Goal: Transaction & Acquisition: Purchase product/service

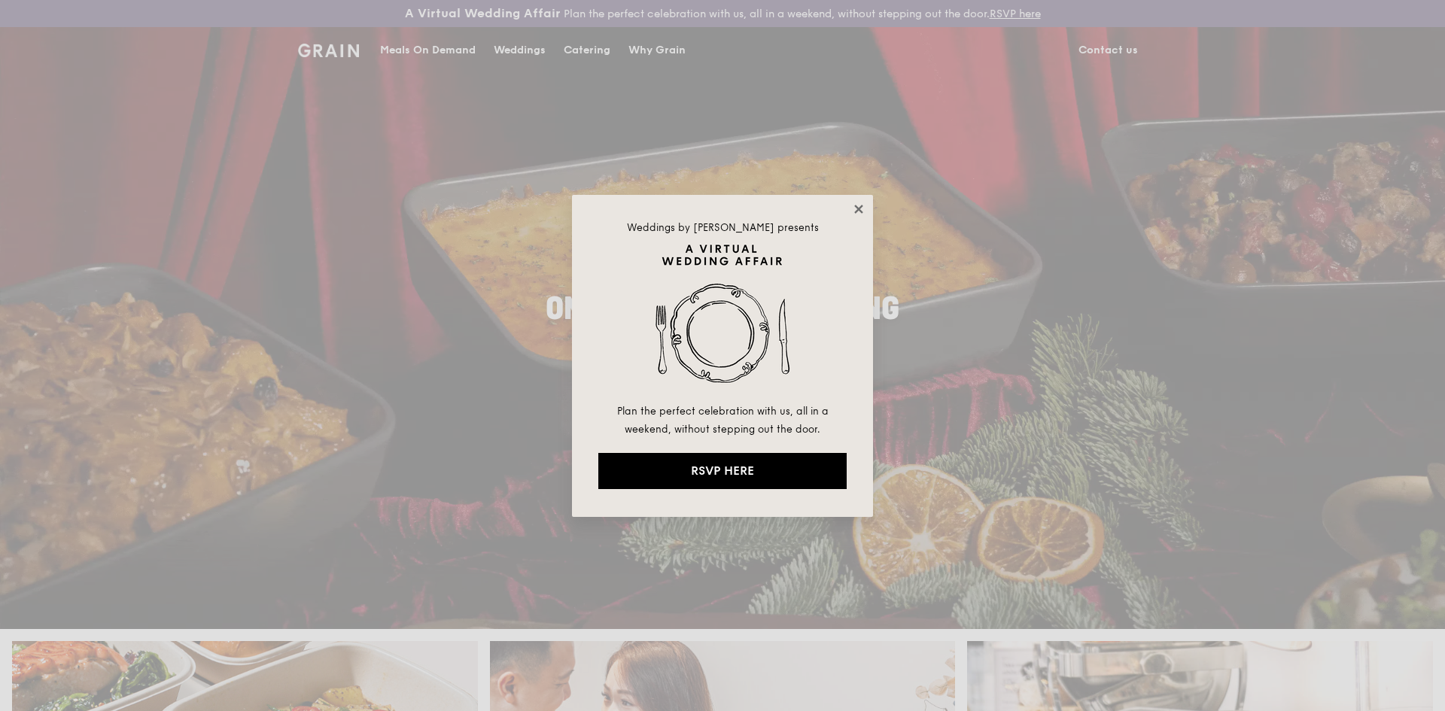
click at [861, 204] on icon at bounding box center [859, 209] width 14 height 14
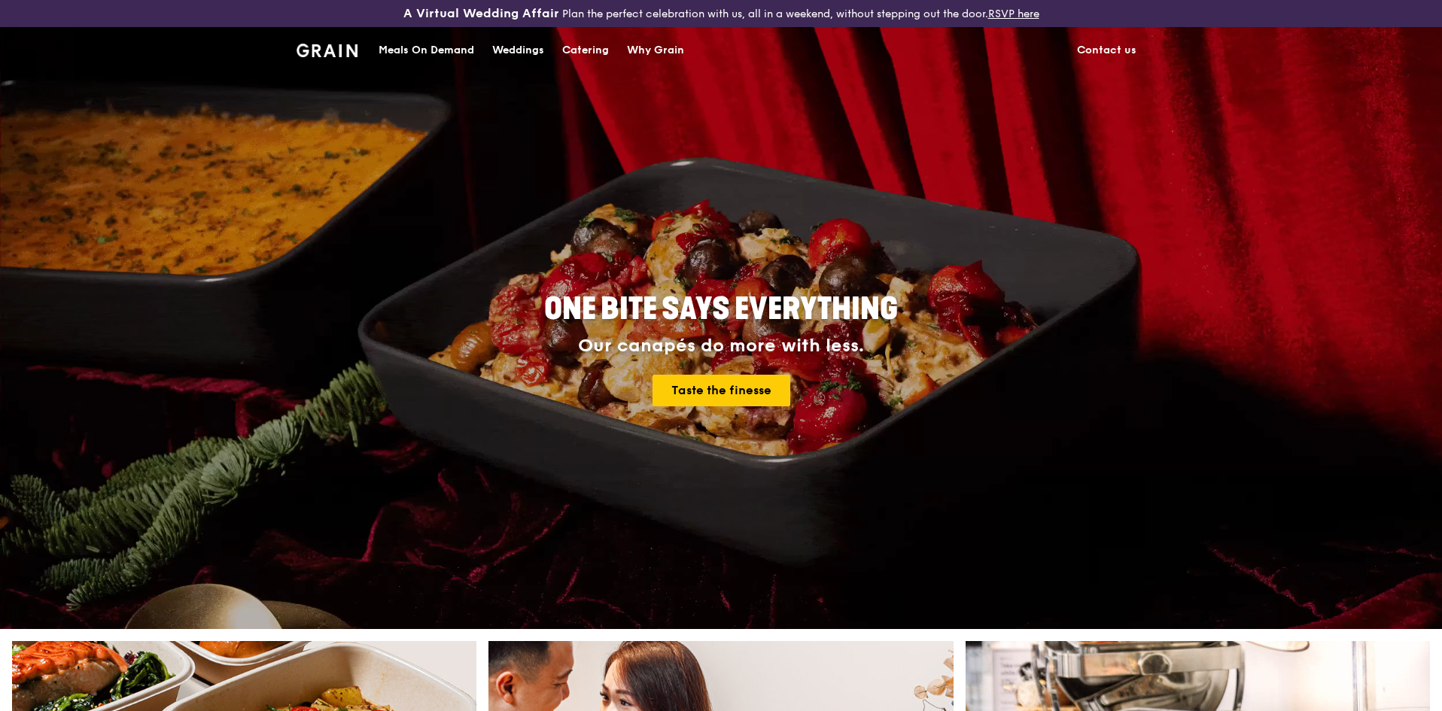
click at [427, 53] on div "Meals On Demand" at bounding box center [427, 50] width 96 height 45
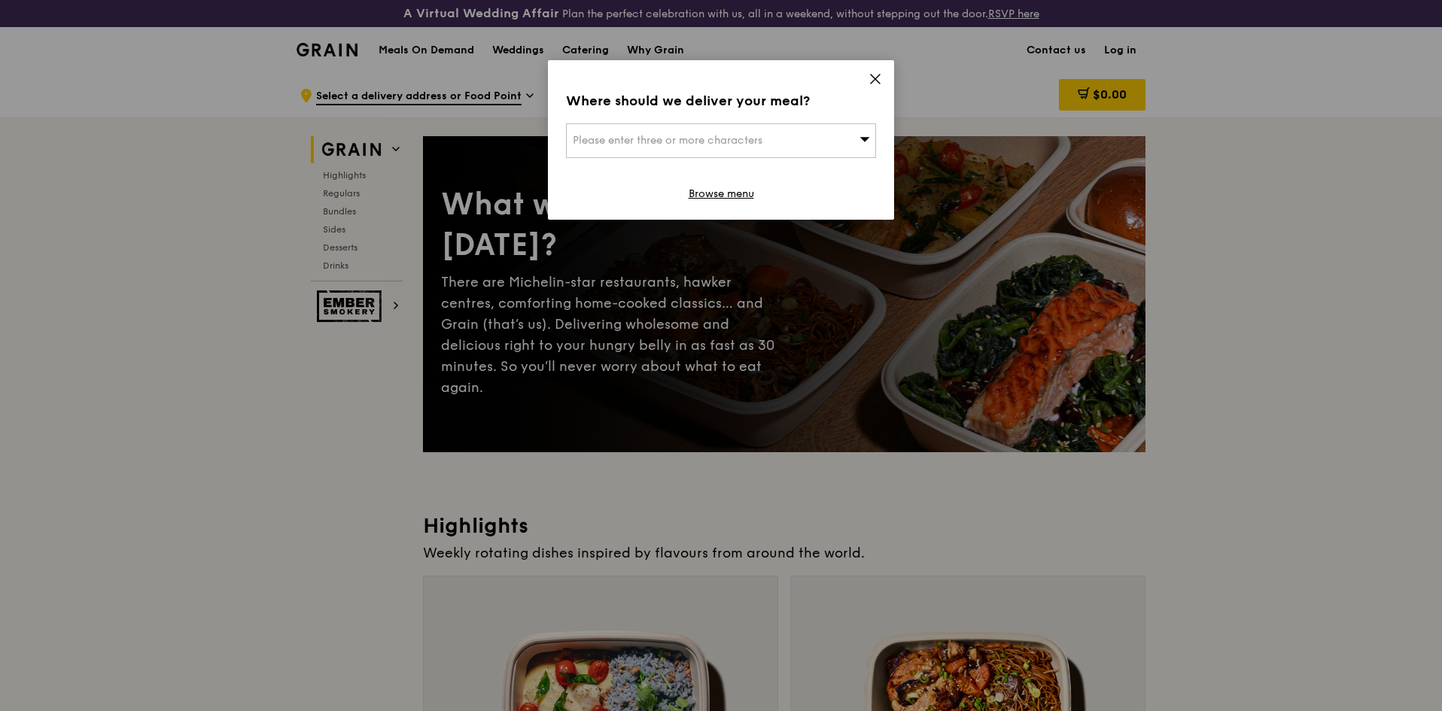
click at [820, 146] on div "Please enter three or more characters" at bounding box center [721, 140] width 310 height 35
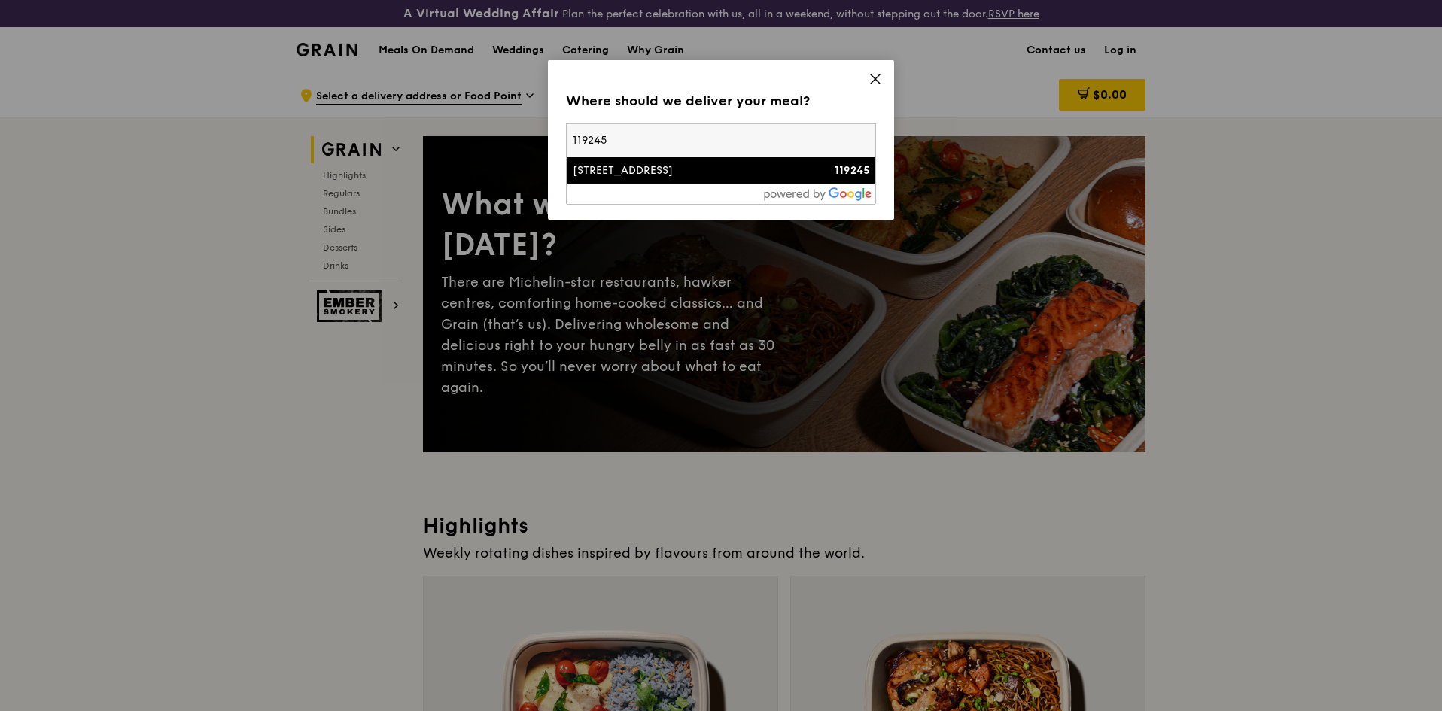
type input "119245"
click at [774, 166] on div "15 Kent Ridge Drive" at bounding box center [684, 170] width 223 height 15
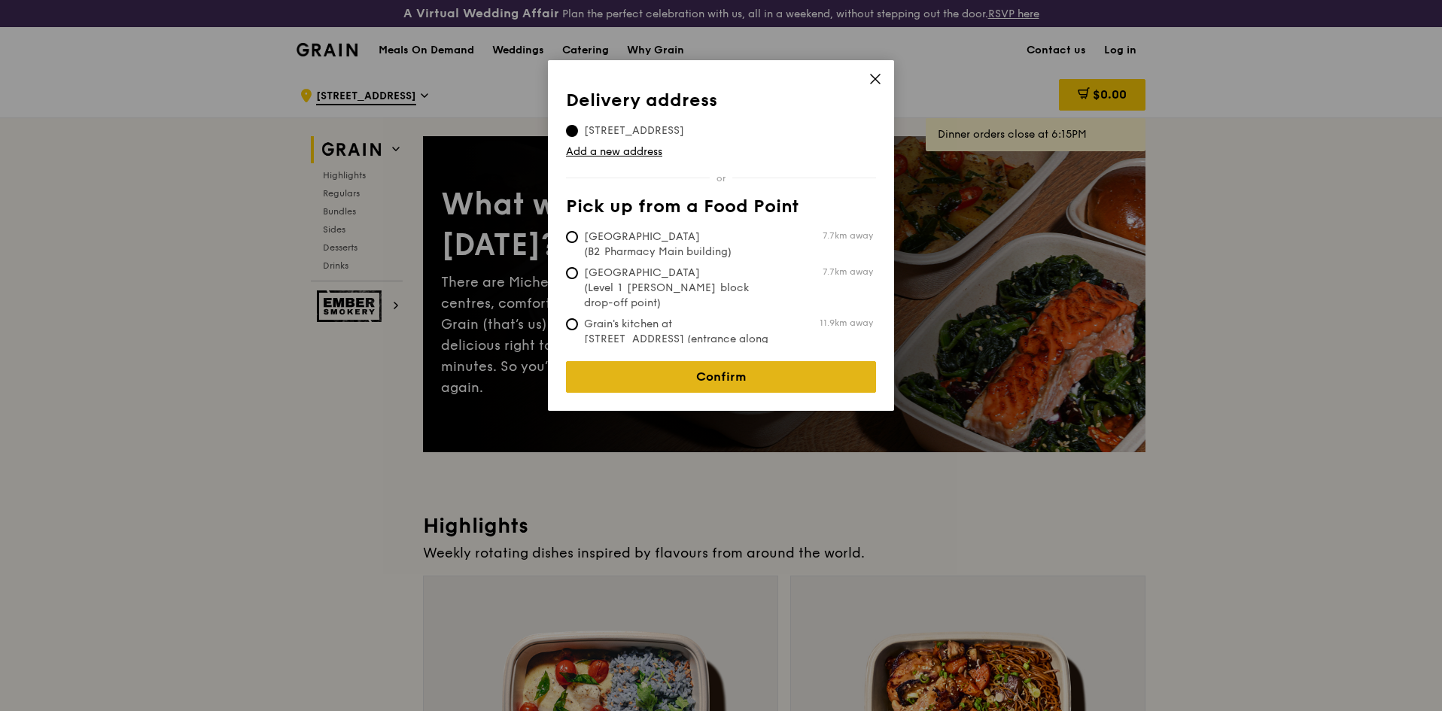
click at [668, 361] on link "Confirm" at bounding box center [721, 377] width 310 height 32
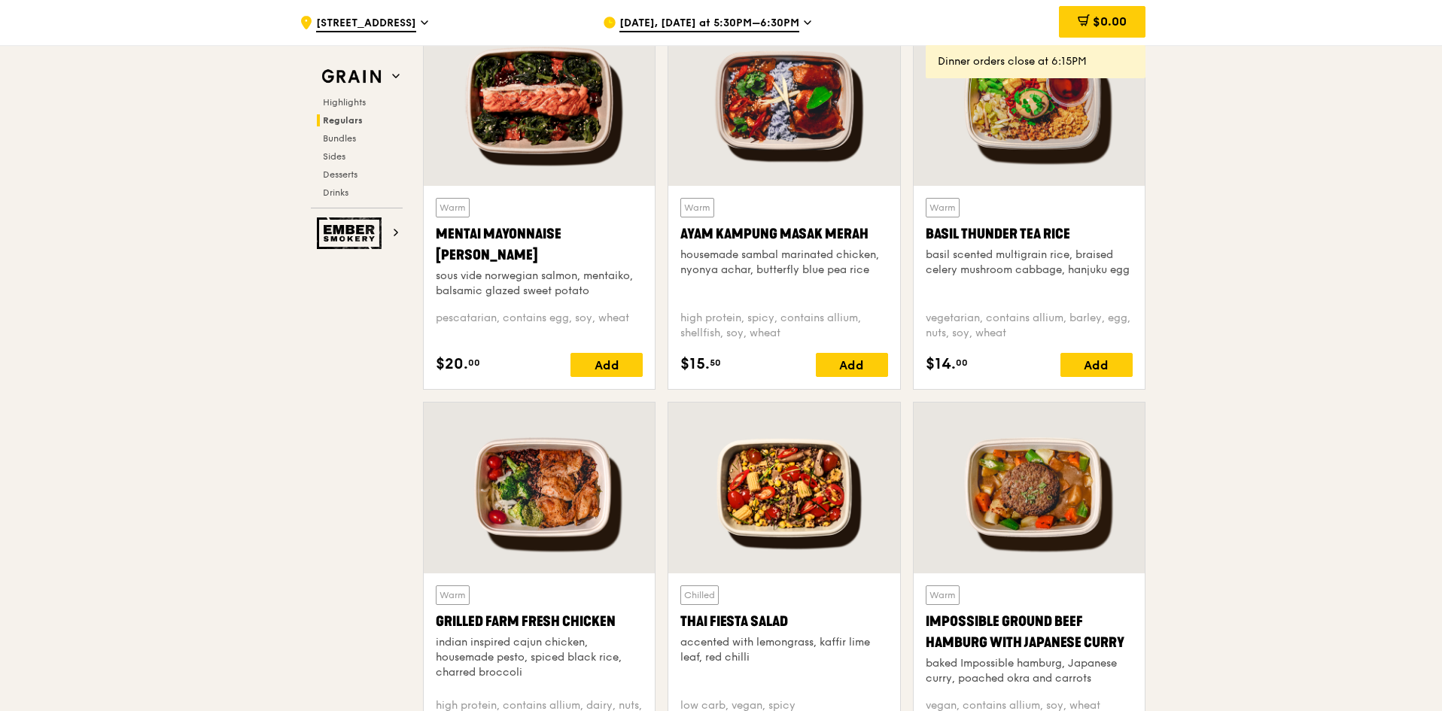
scroll to position [1315, 0]
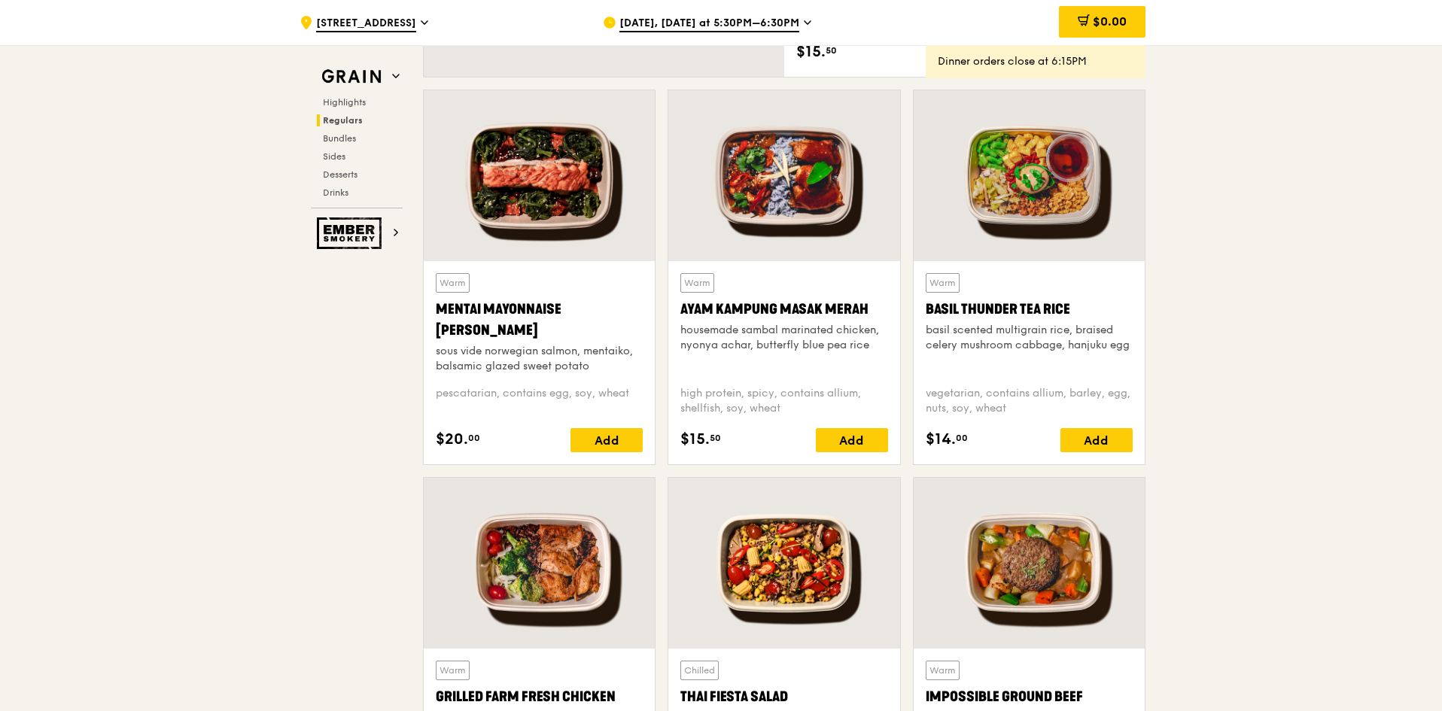
click at [745, 20] on span "Oct 6, Today at 5:30PM–6:30PM" at bounding box center [709, 24] width 180 height 17
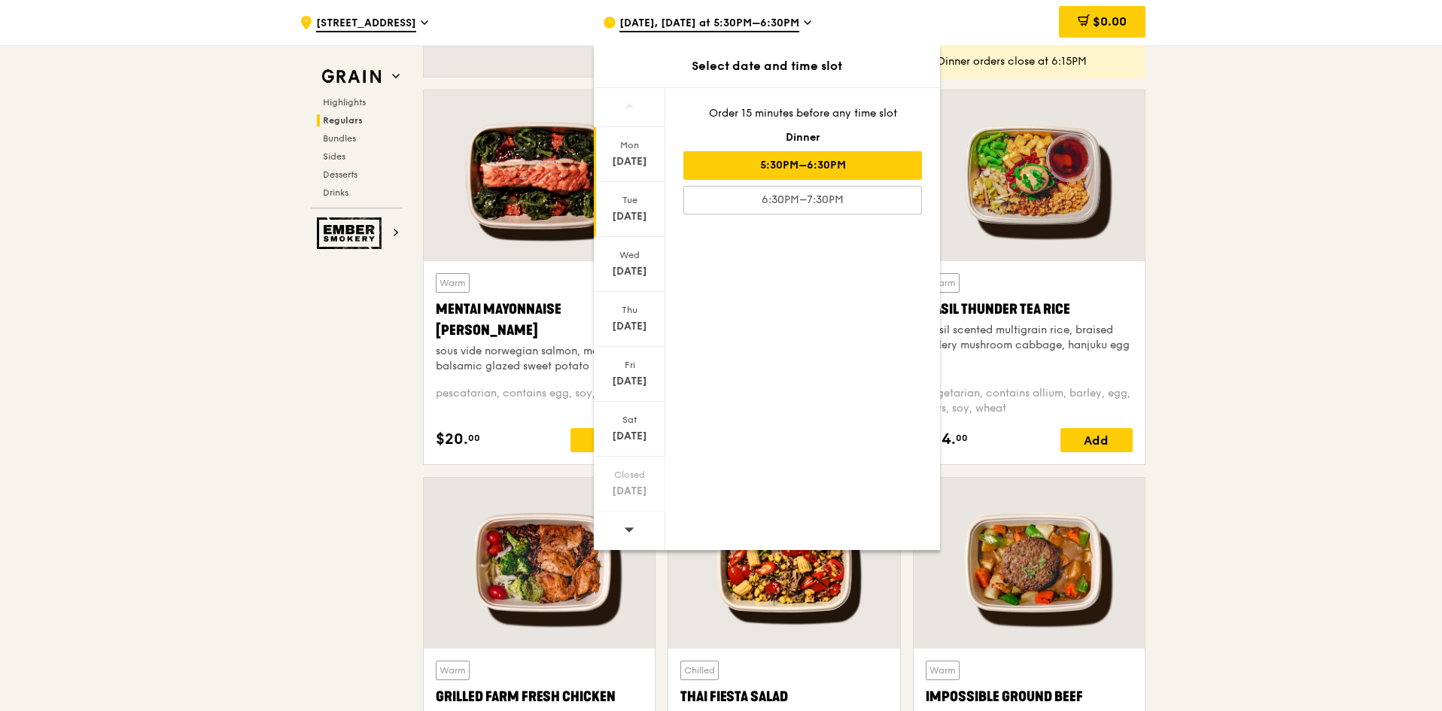
click at [643, 200] on div "Tue" at bounding box center [629, 200] width 67 height 12
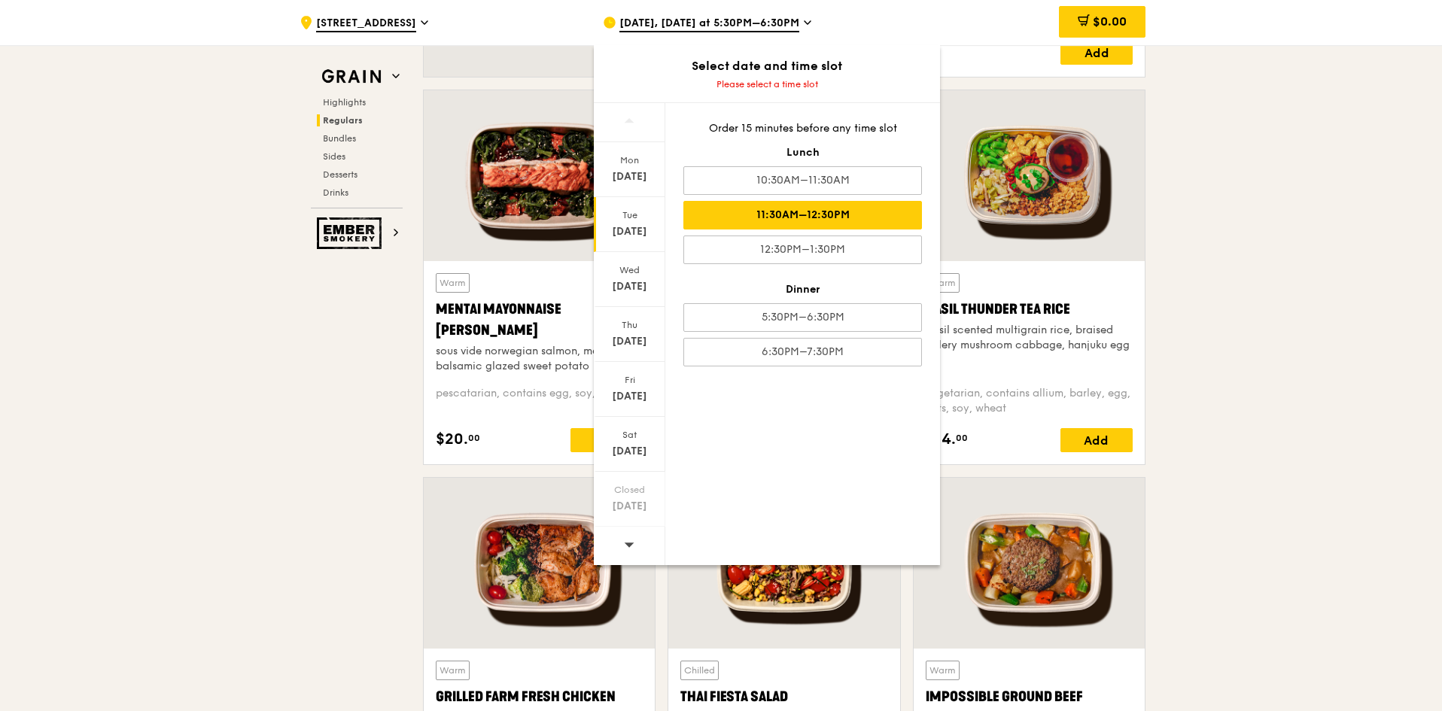
click at [860, 211] on div "11:30AM–12:30PM" at bounding box center [802, 215] width 239 height 29
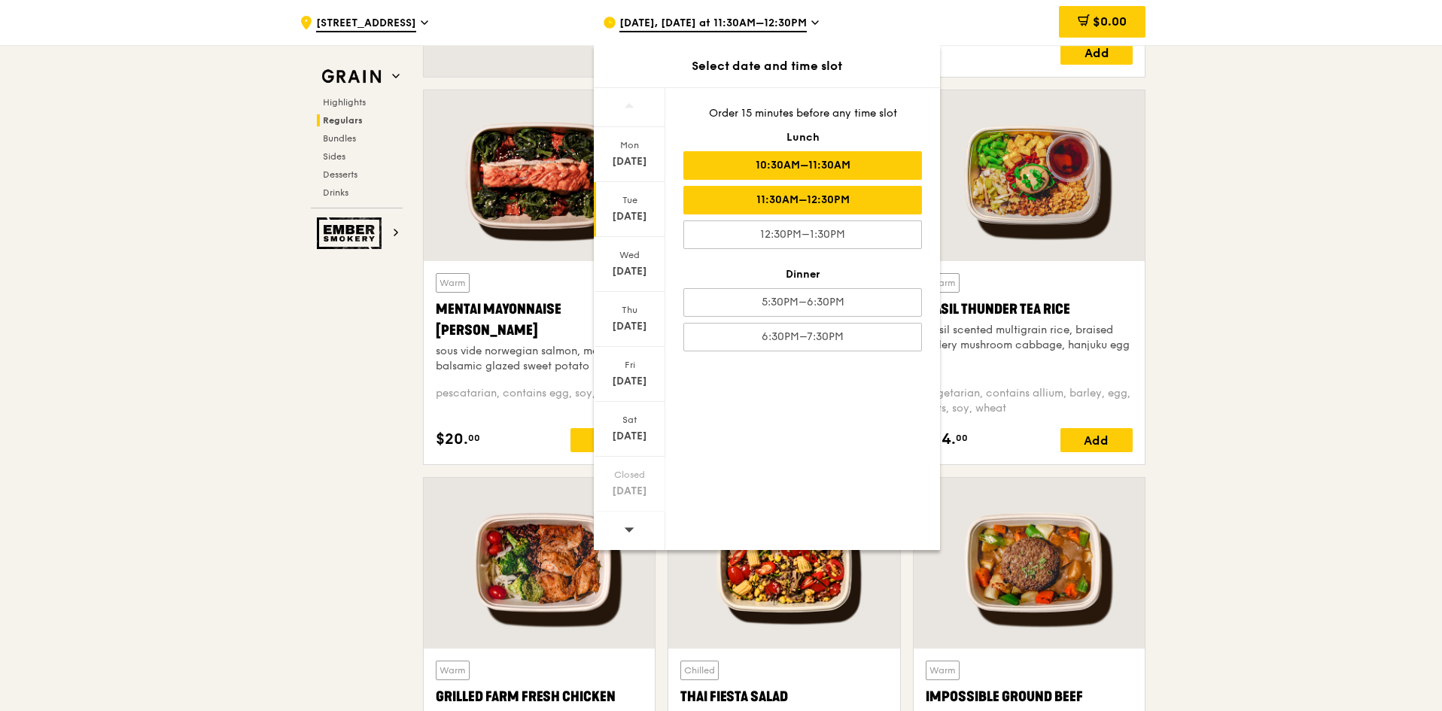
click at [857, 171] on div "10:30AM–11:30AM" at bounding box center [802, 165] width 239 height 29
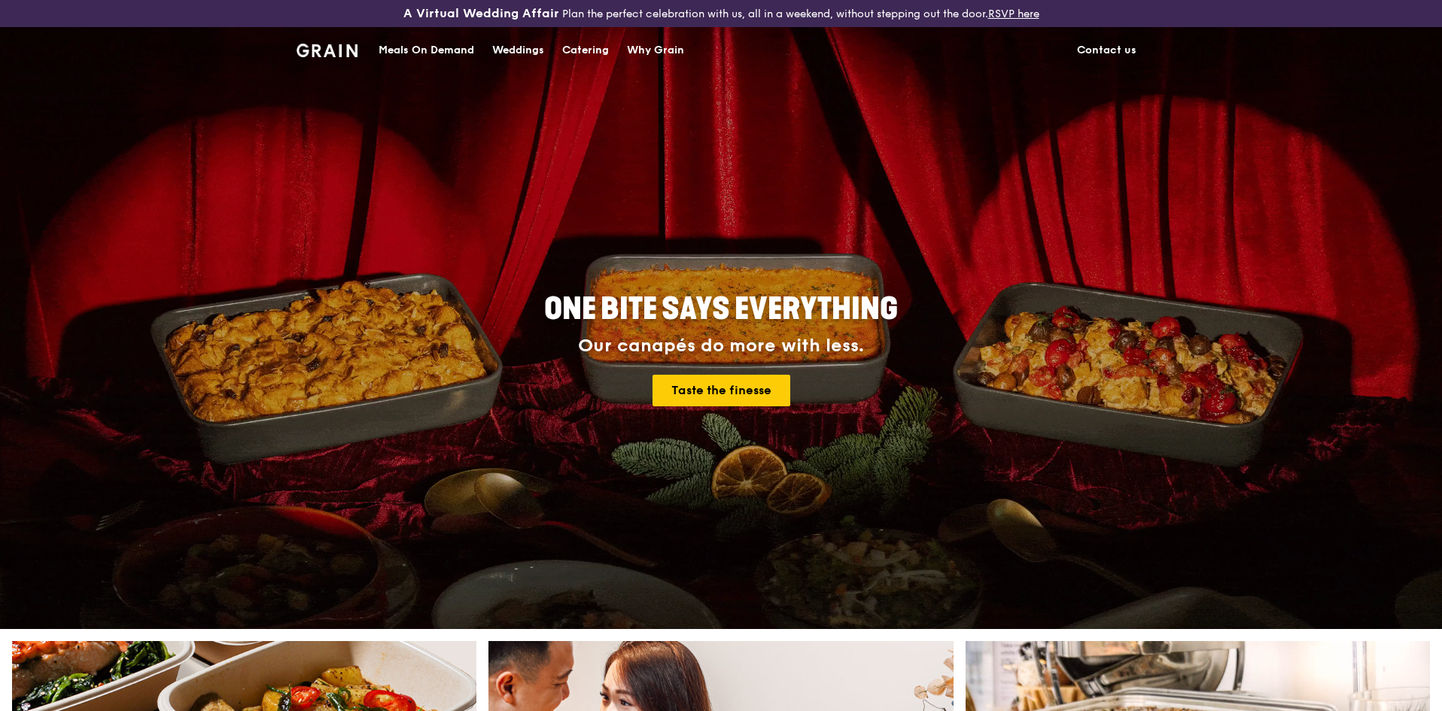
click at [570, 44] on div "Catering" at bounding box center [585, 50] width 47 height 45
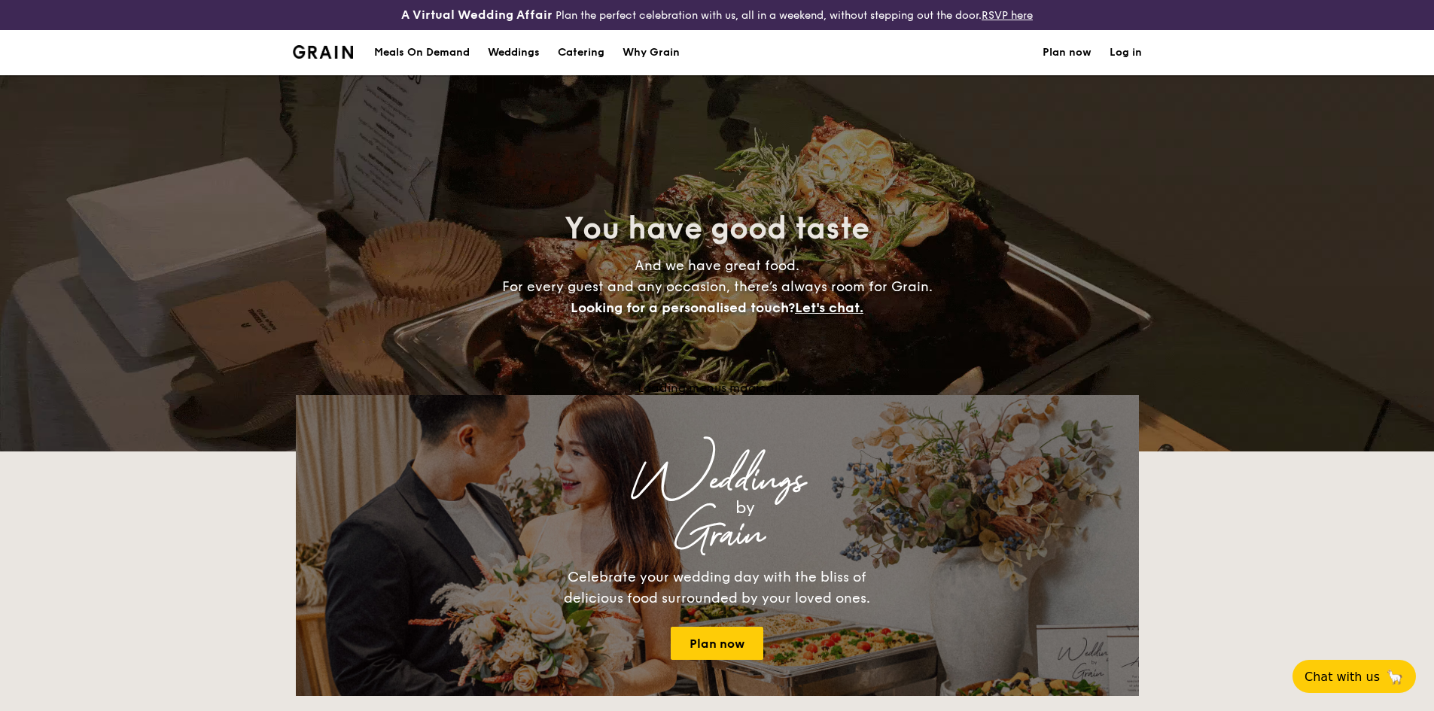
select select
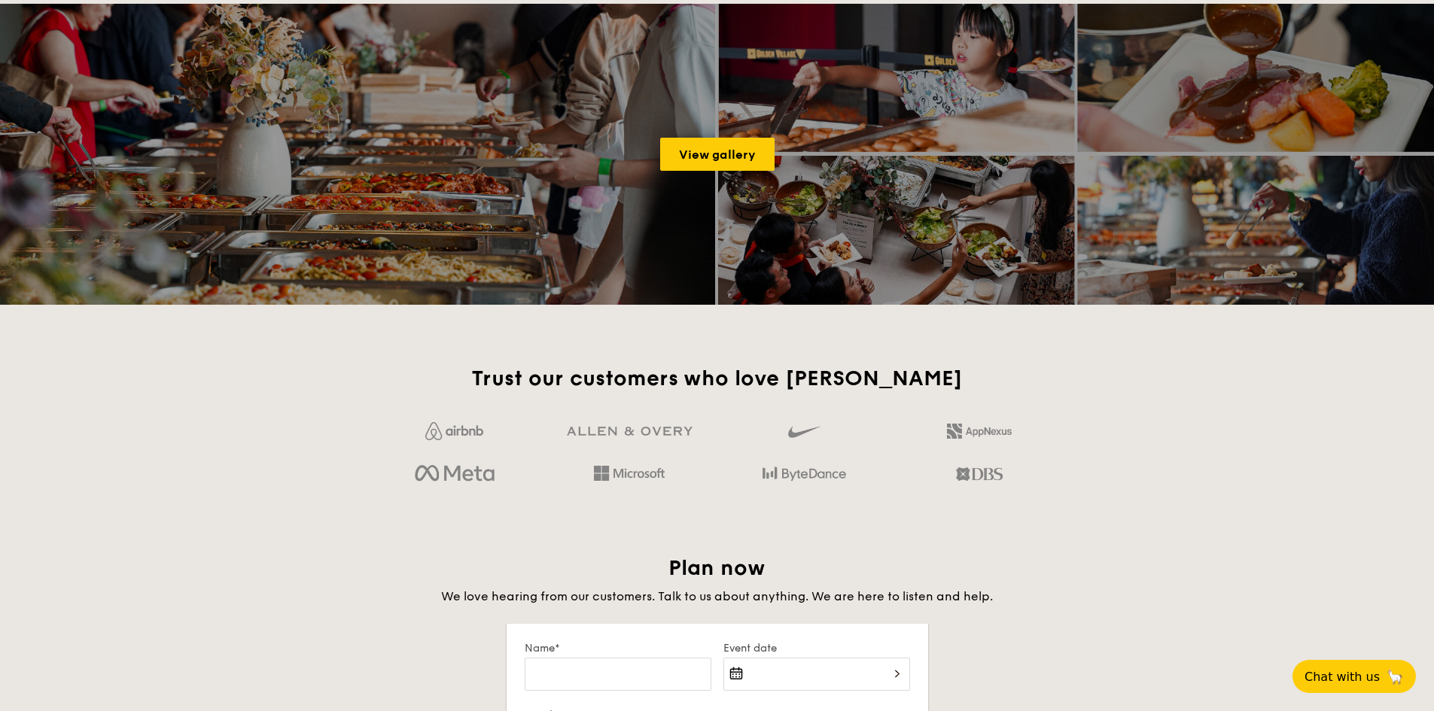
scroll to position [1614, 0]
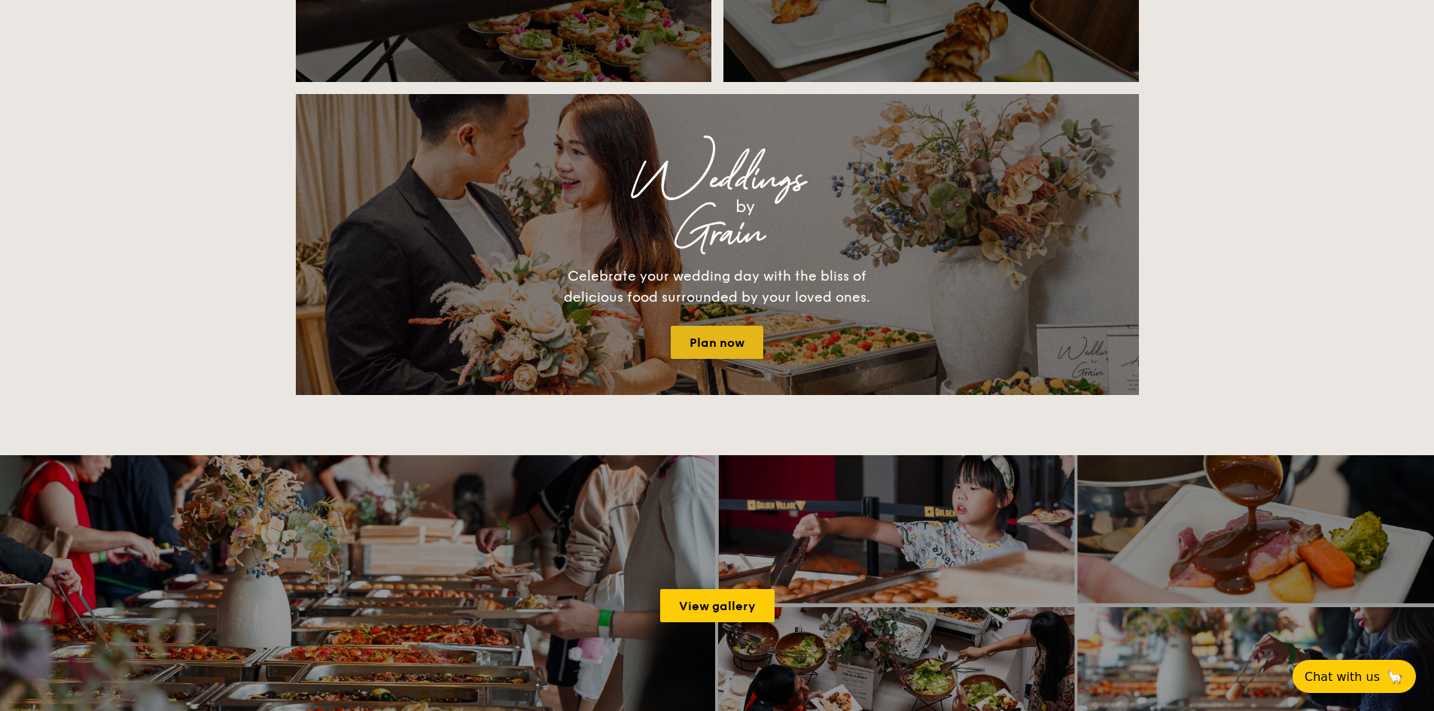
click at [712, 334] on link "Plan now" at bounding box center [717, 342] width 93 height 33
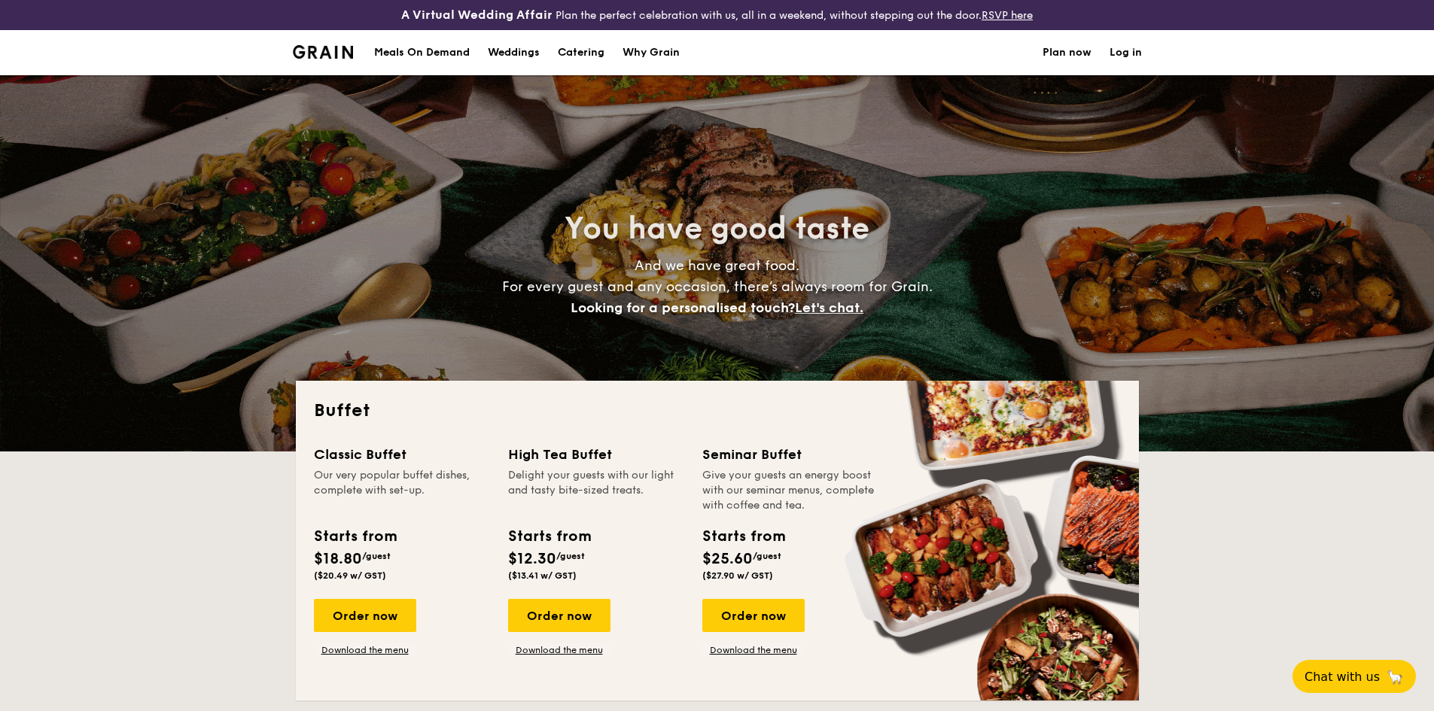
select select
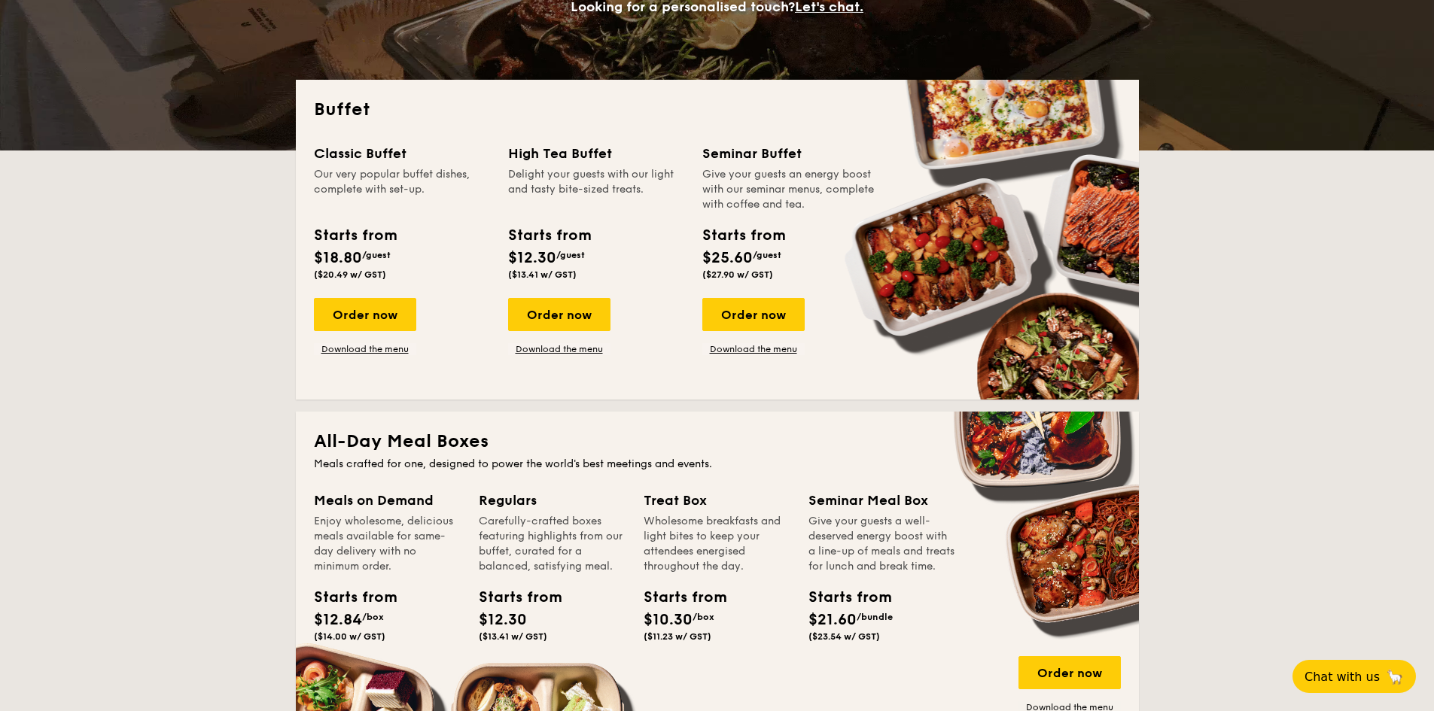
scroll to position [527, 0]
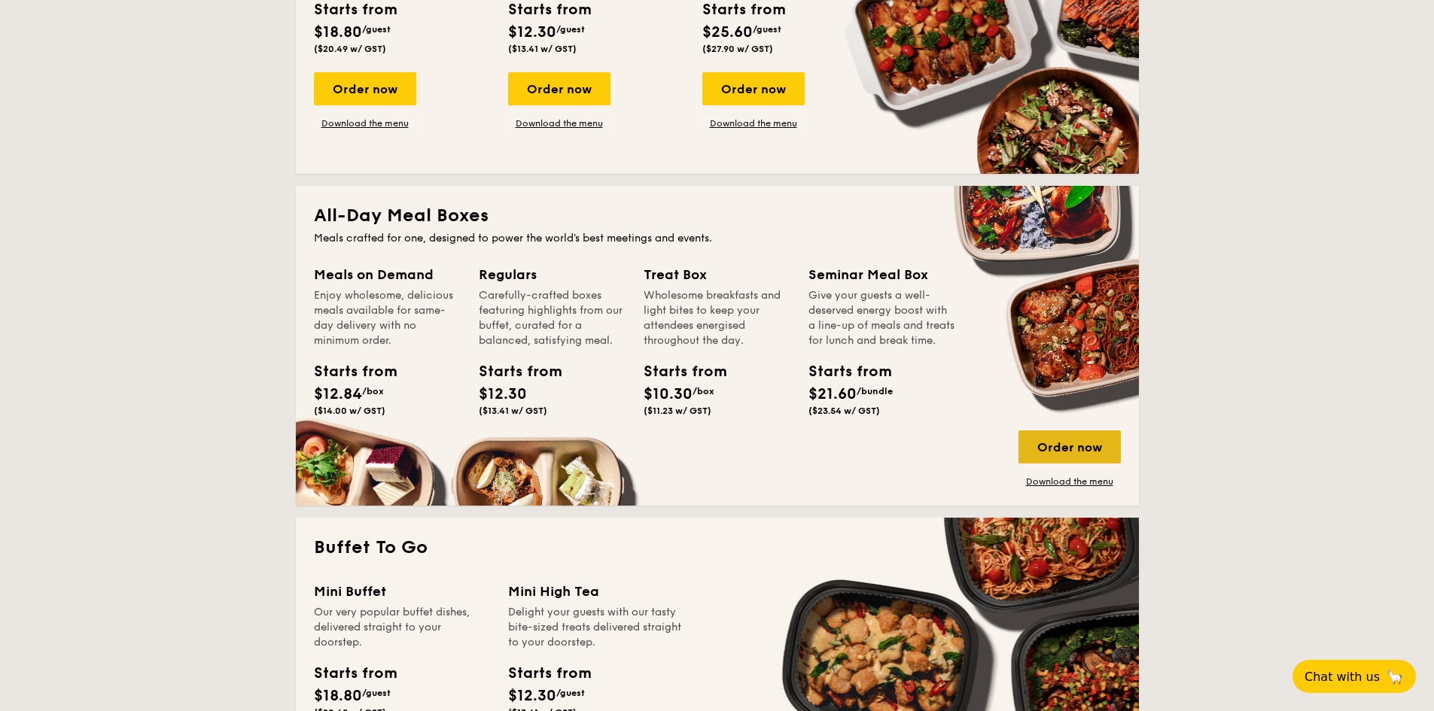
click at [1090, 445] on div "Order now" at bounding box center [1069, 447] width 102 height 33
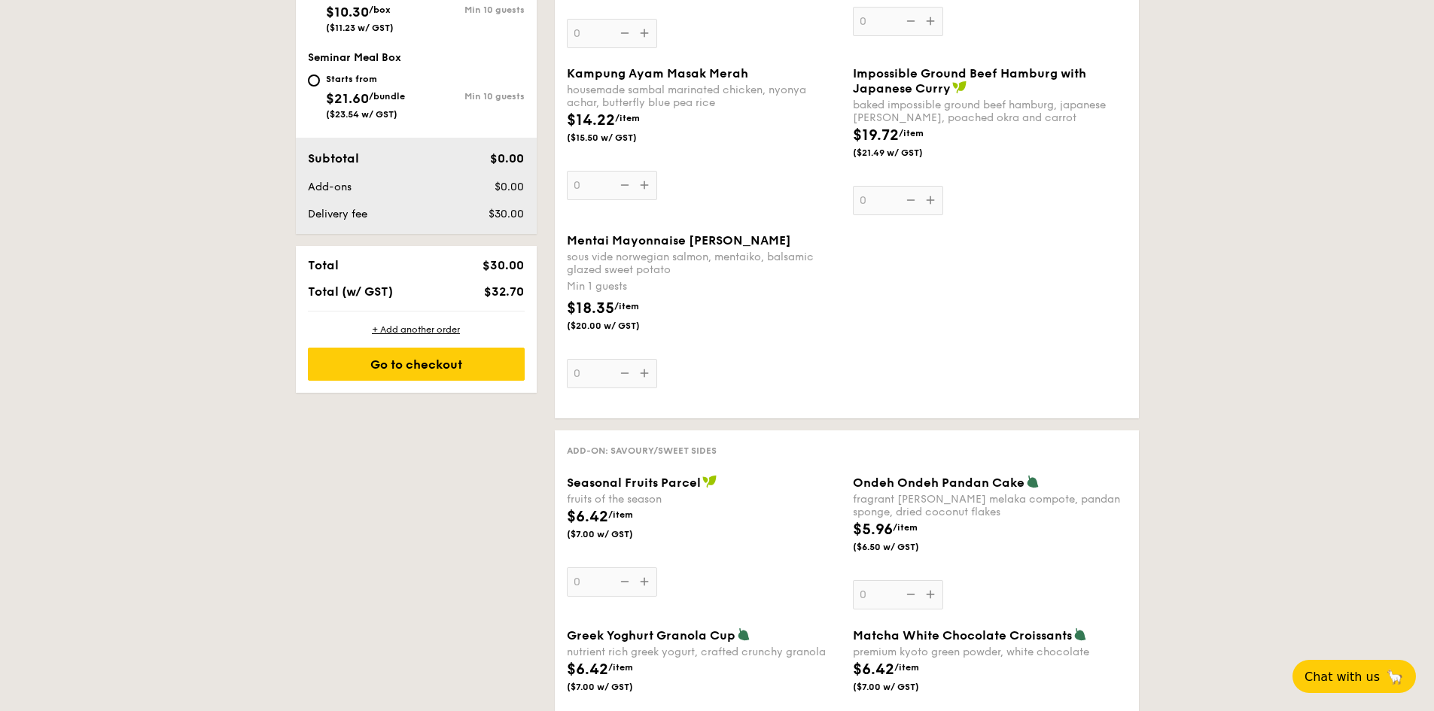
scroll to position [452, 0]
